Goal: Task Accomplishment & Management: Complete application form

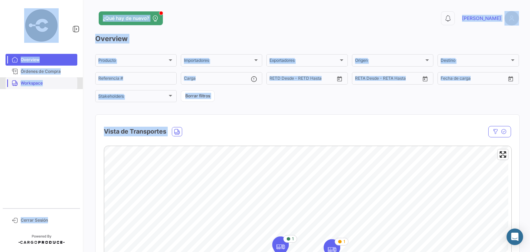
click at [33, 80] on span "Workspace" at bounding box center [48, 83] width 54 height 6
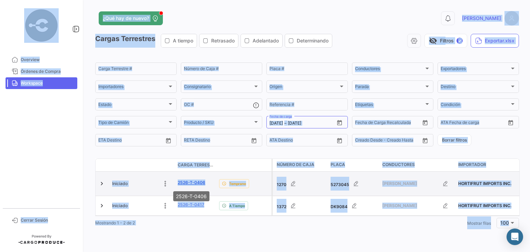
click at [182, 182] on link "2526-T-0406" at bounding box center [192, 182] width 28 height 6
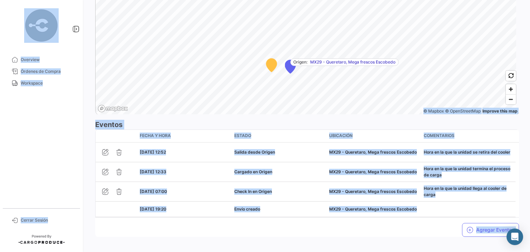
scroll to position [514, 0]
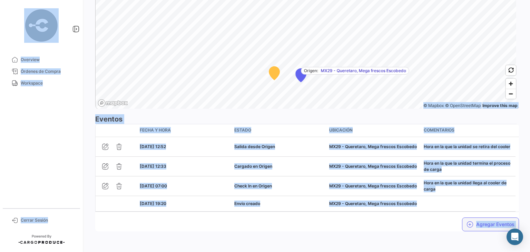
click at [469, 221] on icon "button" at bounding box center [470, 224] width 7 height 7
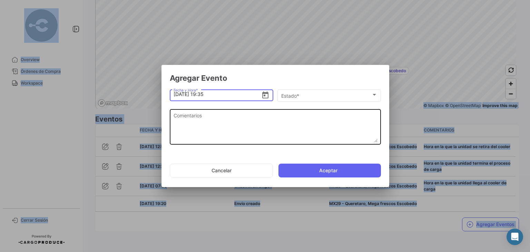
type input "[DATE] 19:35"
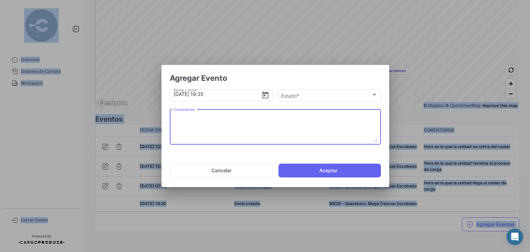
click at [222, 126] on textarea "Comentarios" at bounding box center [276, 127] width 204 height 30
paste textarea "Hora de llegada al 2do cooler de carga"
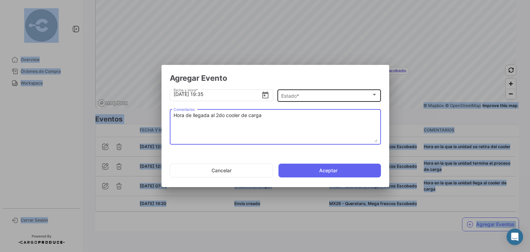
type textarea "Hora de llegada al 2do cooler de carga"
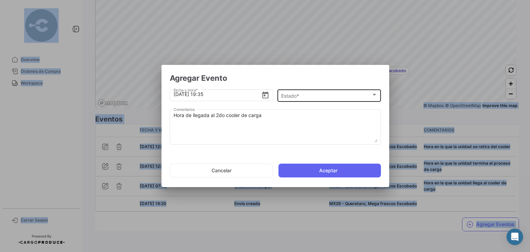
click at [324, 92] on div "Estado * Estado *" at bounding box center [329, 94] width 96 height 13
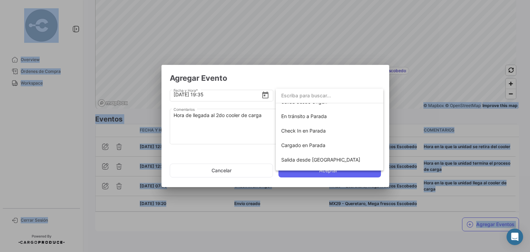
scroll to position [52, 0]
click at [312, 127] on span "Check In en Parada" at bounding box center [303, 130] width 45 height 6
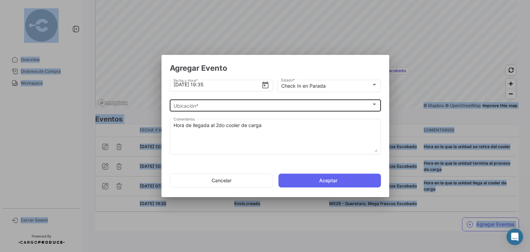
click at [250, 111] on div "Ubicación * Ubicación *" at bounding box center [276, 104] width 204 height 13
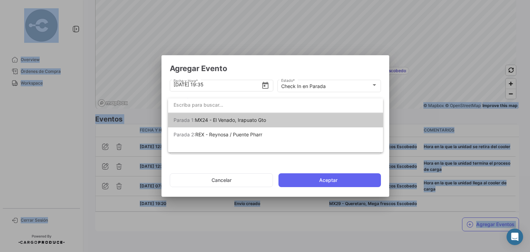
click at [244, 122] on span "MX24 - El Venado, Irapuato Gto" at bounding box center [230, 120] width 71 height 6
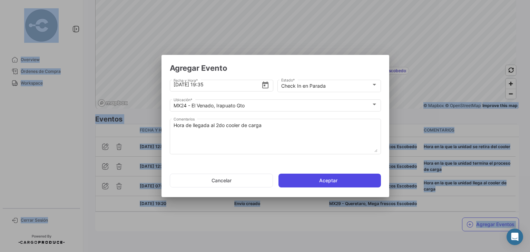
click at [298, 177] on button "Aceptar" at bounding box center [330, 181] width 103 height 14
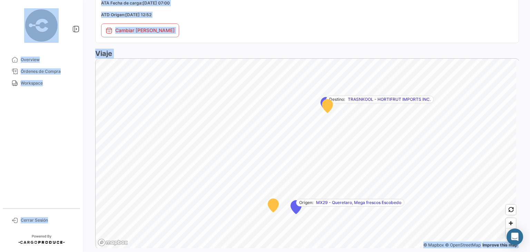
scroll to position [533, 0]
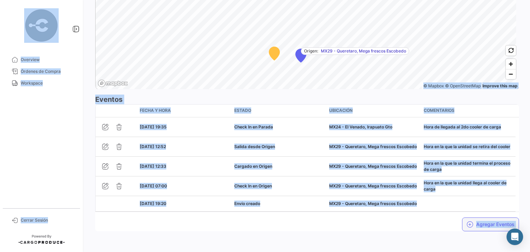
click at [472, 221] on button "Agregar Eventos" at bounding box center [490, 224] width 57 height 14
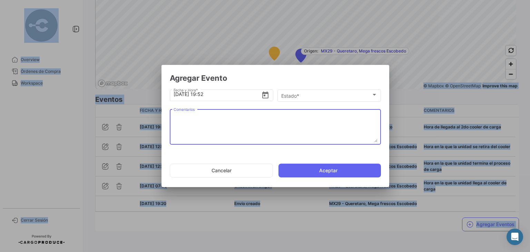
click at [231, 126] on textarea "Comentarios" at bounding box center [276, 127] width 204 height 30
paste textarea "Hora en la que termina carga en el 2do cooler"
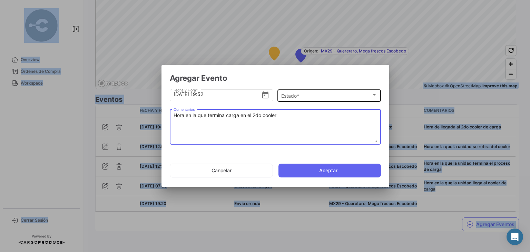
type textarea "Hora en la que termina carga en el 2do cooler"
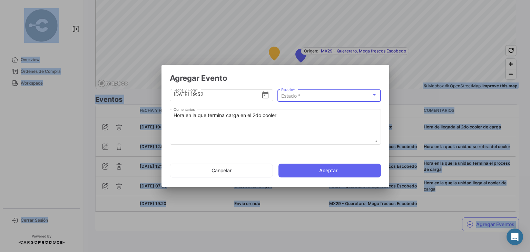
click at [305, 95] on div "Estado *" at bounding box center [326, 96] width 90 height 6
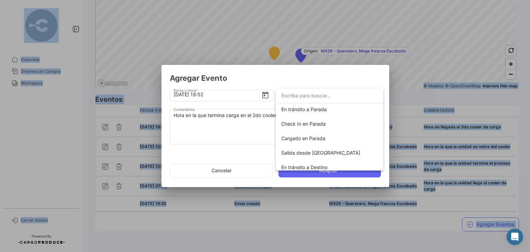
scroll to position [59, 0]
click at [311, 136] on span "Cargado en Parada" at bounding box center [303, 138] width 44 height 6
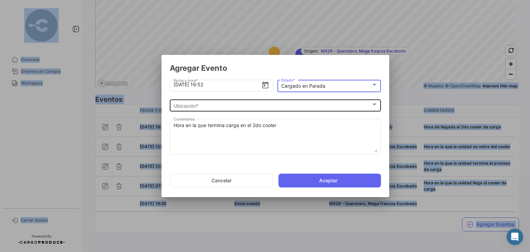
click at [224, 105] on div "Ubicación *" at bounding box center [273, 106] width 198 height 6
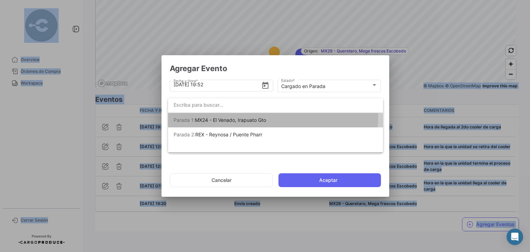
click at [228, 118] on span "MX24 - El Venado, Irapuato Gto" at bounding box center [230, 120] width 71 height 6
